Goal: Transaction & Acquisition: Purchase product/service

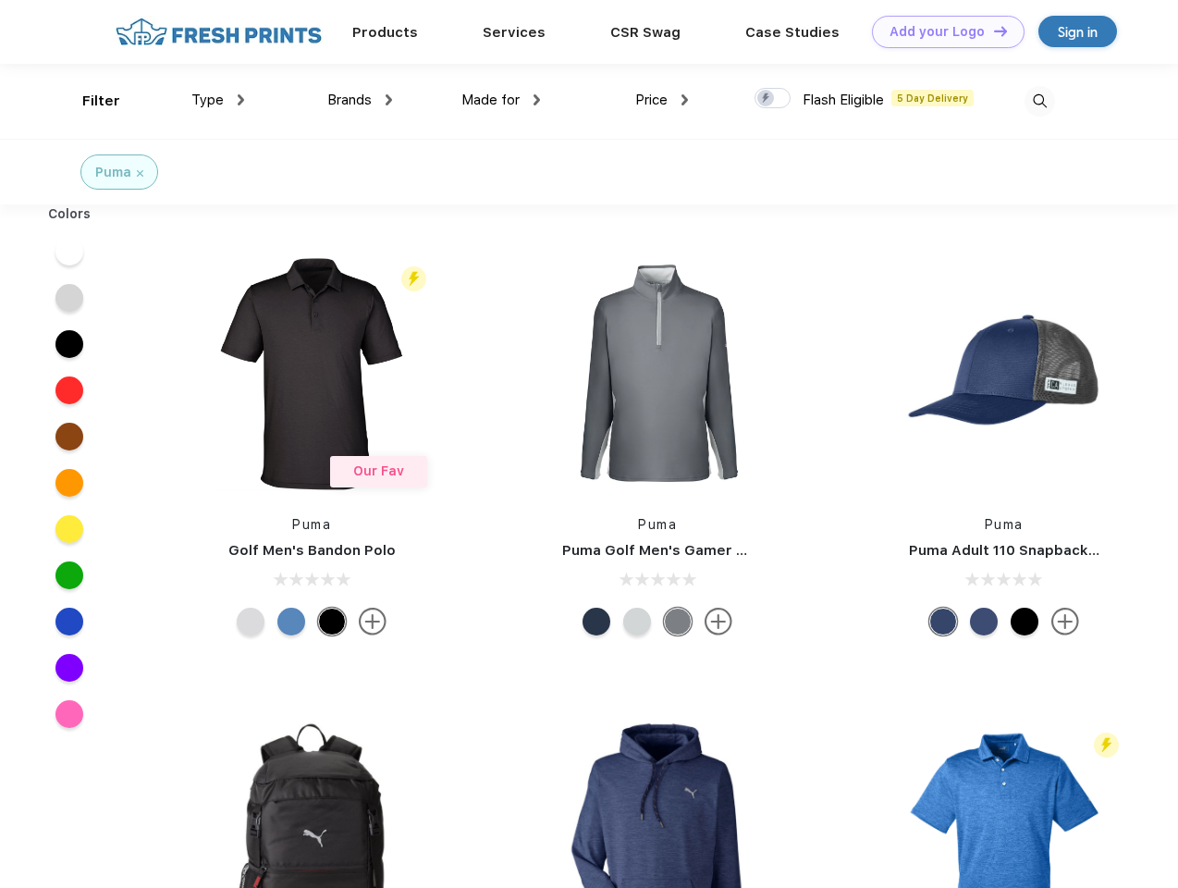
click at [941, 31] on link "Add your Logo Design Tool" at bounding box center [948, 32] width 153 height 32
click at [0, 0] on div "Design Tool" at bounding box center [0, 0] width 0 height 0
click at [992, 31] on link "Add your Logo Design Tool" at bounding box center [948, 32] width 153 height 32
click at [89, 101] on div "Filter" at bounding box center [101, 101] width 38 height 21
click at [218, 100] on span "Type" at bounding box center [207, 100] width 32 height 17
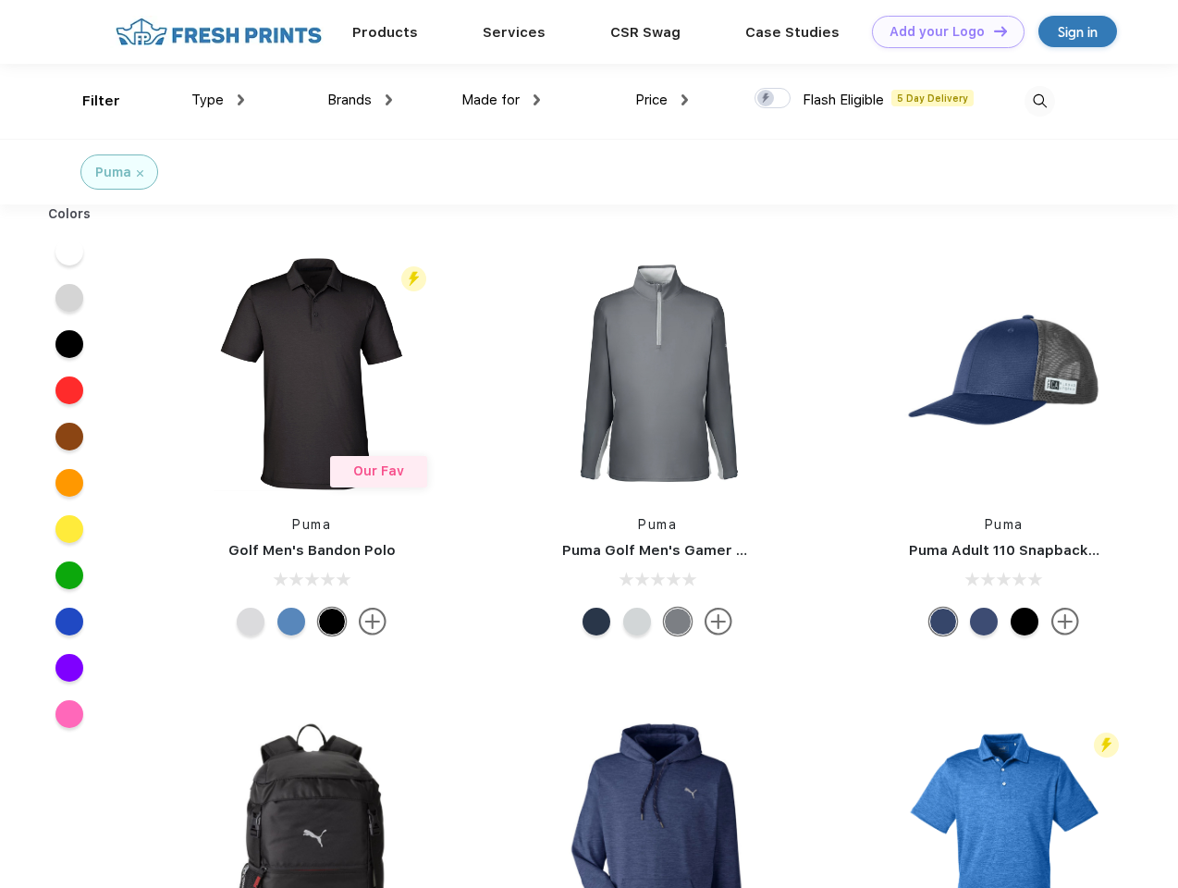
click at [360, 100] on span "Brands" at bounding box center [349, 100] width 44 height 17
click at [501, 100] on span "Made for" at bounding box center [490, 100] width 58 height 17
click at [662, 100] on span "Price" at bounding box center [651, 100] width 32 height 17
click at [773, 99] on div at bounding box center [773, 98] width 36 height 20
click at [767, 99] on input "checkbox" at bounding box center [761, 93] width 12 height 12
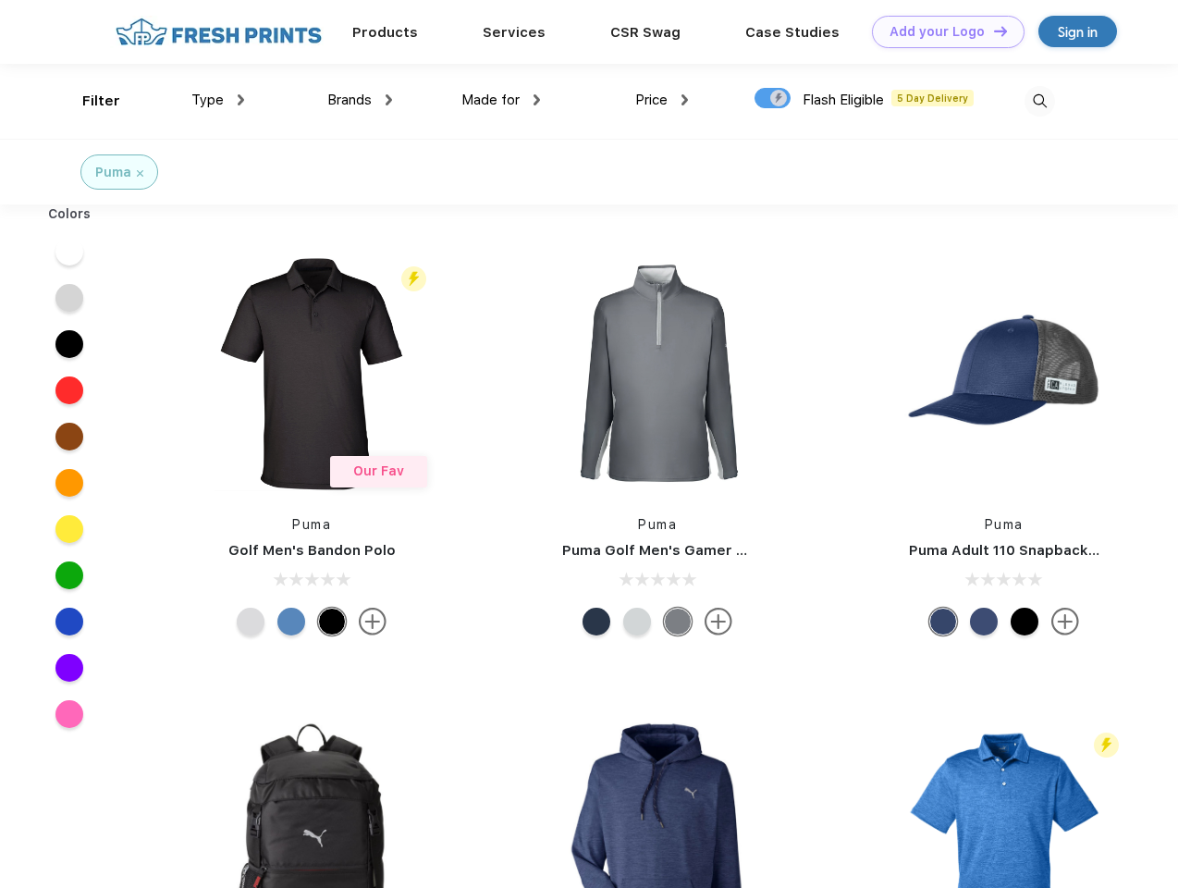
click at [1040, 101] on img at bounding box center [1040, 101] width 31 height 31
